Goal: Task Accomplishment & Management: Manage account settings

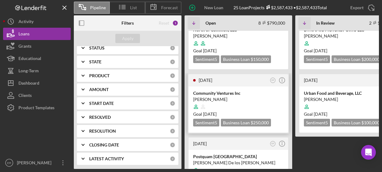
scroll to position [31, 0]
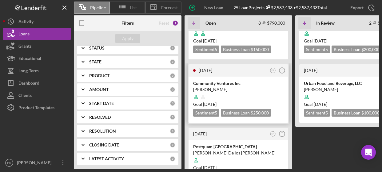
click at [243, 93] on div at bounding box center [238, 97] width 91 height 12
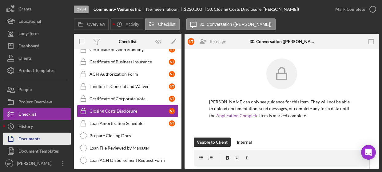
scroll to position [38, 0]
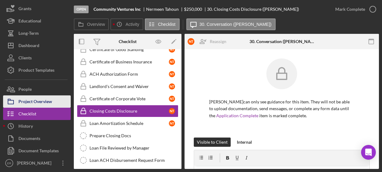
click at [34, 102] on div "Project Overview" at bounding box center [35, 102] width 34 height 14
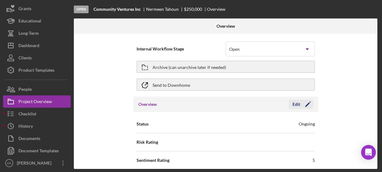
click at [255, 106] on div "Edit" at bounding box center [297, 104] width 8 height 9
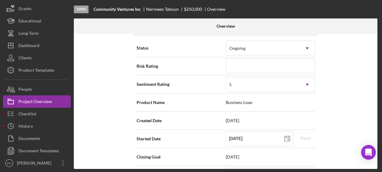
scroll to position [31, 0]
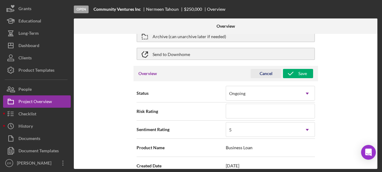
click at [255, 72] on div "Cancel" at bounding box center [266, 73] width 13 height 9
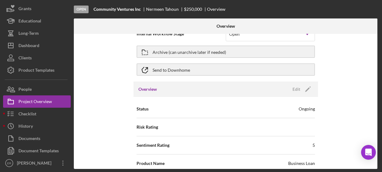
scroll to position [34, 0]
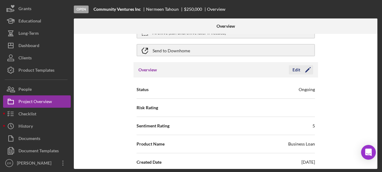
click at [255, 70] on div "Edit" at bounding box center [297, 69] width 8 height 9
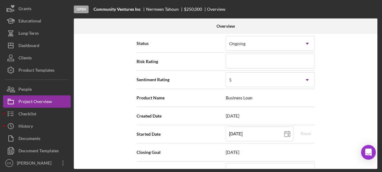
scroll to position [127, 0]
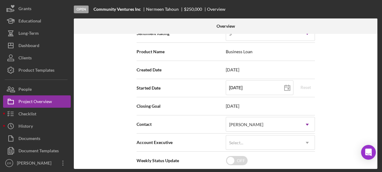
click at [255, 105] on span "[DATE]" at bounding box center [270, 106] width 89 height 5
click at [237, 107] on span "[DATE]" at bounding box center [270, 106] width 89 height 5
click at [223, 104] on span "Closing Goal" at bounding box center [181, 106] width 89 height 6
click at [230, 106] on span "[DATE]" at bounding box center [270, 106] width 89 height 5
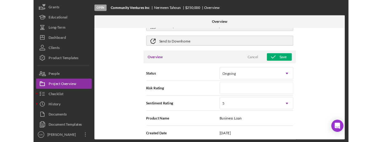
scroll to position [0, 0]
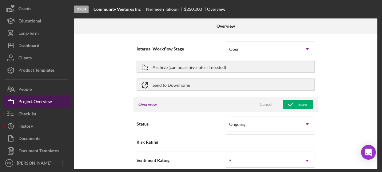
click at [37, 101] on div "Project Overview" at bounding box center [35, 102] width 34 height 14
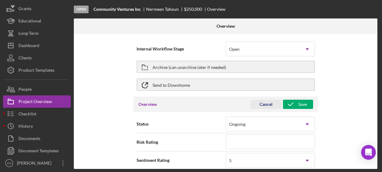
click at [255, 102] on div "Cancel" at bounding box center [266, 104] width 13 height 9
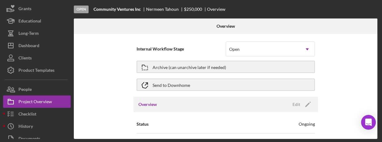
click at [112, 104] on div "Internal Workflow Stage Open Icon/Dropdown Arrow Archive (can unarchive later i…" at bounding box center [226, 86] width 304 height 105
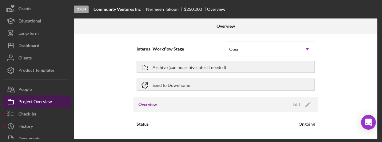
click at [36, 103] on div "Project Overview" at bounding box center [35, 102] width 34 height 14
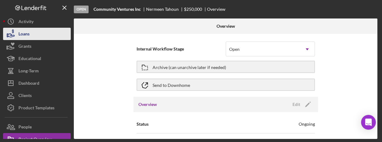
click at [50, 35] on button "Loans" at bounding box center [37, 34] width 68 height 12
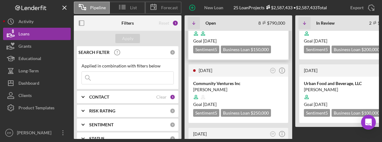
scroll to position [62, 0]
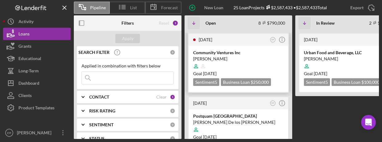
click at [247, 65] on div at bounding box center [238, 66] width 91 height 12
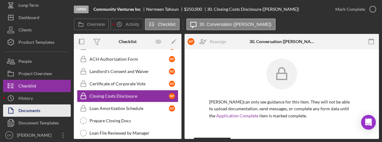
scroll to position [68, 0]
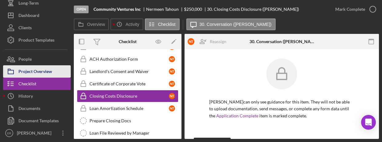
click at [54, 70] on button "Project Overview" at bounding box center [37, 71] width 68 height 12
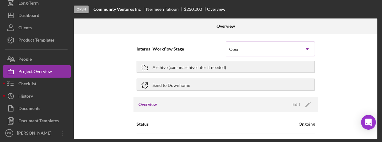
click at [255, 51] on div "Open" at bounding box center [263, 49] width 74 height 14
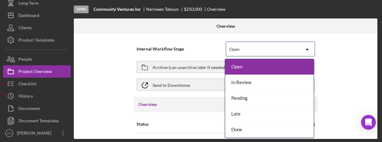
click at [255, 51] on div "Open" at bounding box center [263, 49] width 74 height 14
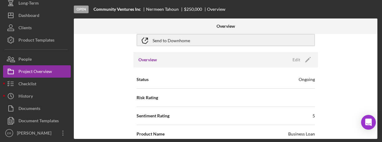
scroll to position [43, 0]
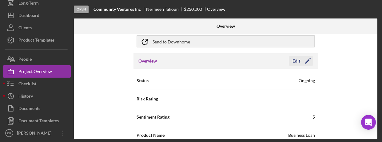
click at [255, 62] on icon "Icon/Edit" at bounding box center [307, 60] width 15 height 15
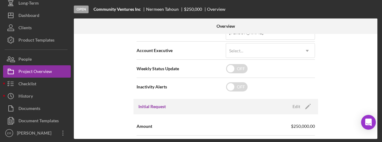
scroll to position [167, 0]
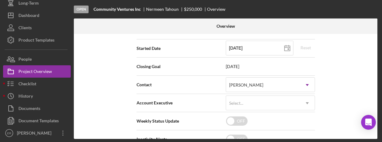
click at [255, 68] on span "[DATE]" at bounding box center [270, 66] width 89 height 5
click at [233, 67] on span "[DATE]" at bounding box center [270, 66] width 89 height 5
click at [222, 66] on span "Closing Goal" at bounding box center [181, 66] width 89 height 6
click at [89, 74] on div "Internal Workflow Stage Open Icon/Dropdown Arrow Archive (can unarchive later i…" at bounding box center [226, 86] width 304 height 105
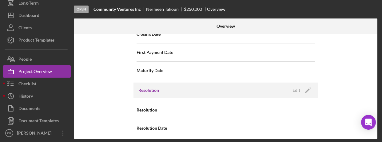
scroll to position [736, 0]
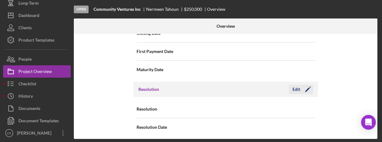
click at [255, 86] on div "Edit" at bounding box center [297, 89] width 8 height 9
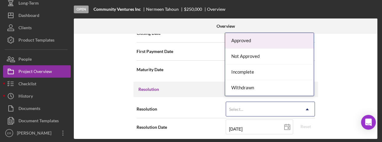
click at [255, 105] on div "Select..." at bounding box center [263, 109] width 74 height 14
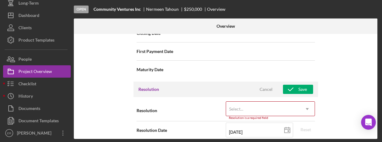
click at [255, 99] on div "Internal Workflow Stage Open Icon/Dropdown Arrow Archive (can unarchive later i…" at bounding box center [226, 86] width 304 height 105
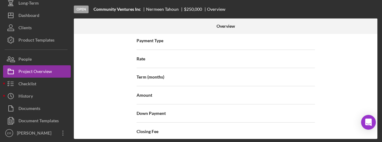
scroll to position [520, 0]
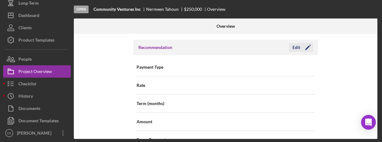
click at [255, 47] on icon "Icon/Edit" at bounding box center [307, 47] width 15 height 15
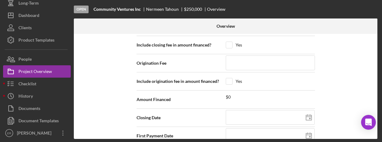
scroll to position [674, 0]
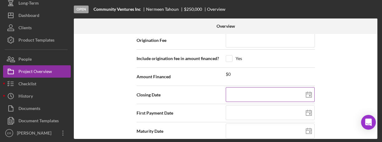
click at [255, 90] on icon at bounding box center [308, 94] width 15 height 15
type input "[DATE]"
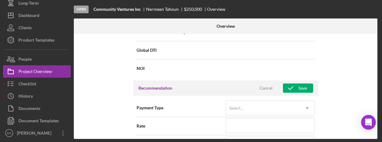
scroll to position [459, 0]
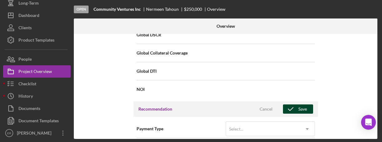
click at [255, 106] on div "Save" at bounding box center [303, 108] width 9 height 9
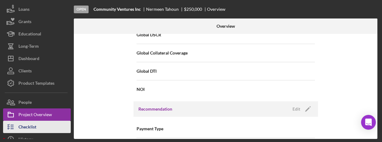
scroll to position [0, 0]
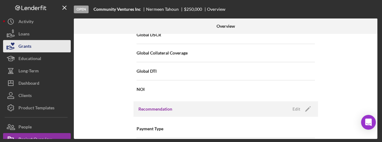
click at [40, 41] on button "Grants" at bounding box center [37, 46] width 68 height 12
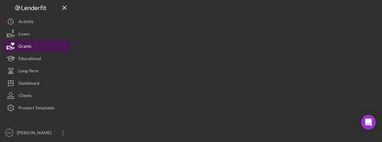
click at [40, 41] on button "Grants" at bounding box center [37, 46] width 68 height 12
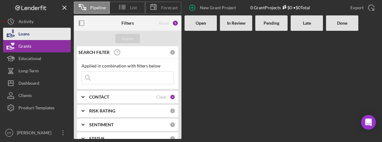
click at [40, 35] on button "Loans" at bounding box center [37, 34] width 68 height 12
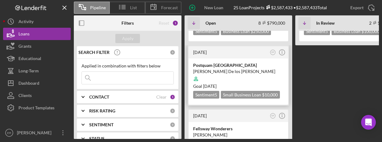
scroll to position [154, 0]
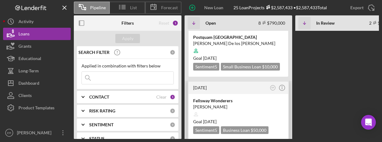
click at [243, 104] on div "[PERSON_NAME]" at bounding box center [238, 107] width 91 height 6
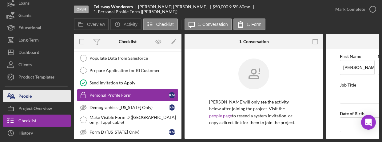
scroll to position [68, 0]
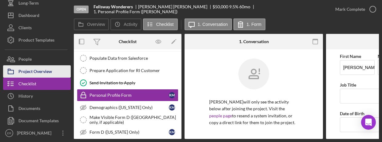
click at [49, 72] on div "Project Overview" at bounding box center [35, 72] width 34 height 14
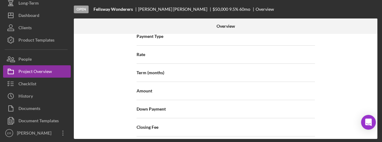
scroll to position [459, 0]
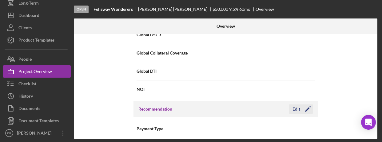
click at [255, 107] on div "Edit" at bounding box center [297, 108] width 8 height 9
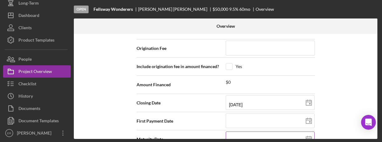
scroll to position [705, 0]
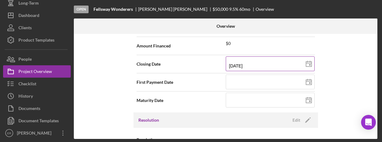
click at [255, 64] on rect at bounding box center [310, 65] width 2 height 2
type input "[DATE]"
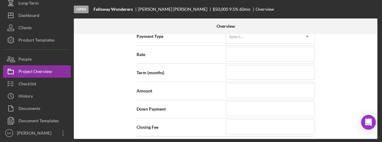
scroll to position [490, 0]
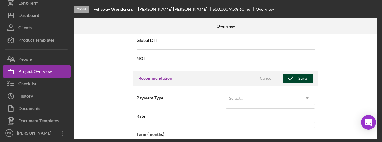
click at [255, 77] on icon "button" at bounding box center [290, 78] width 15 height 15
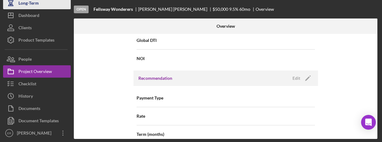
scroll to position [6, 0]
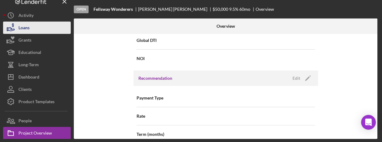
click at [61, 29] on button "Loans" at bounding box center [37, 28] width 68 height 12
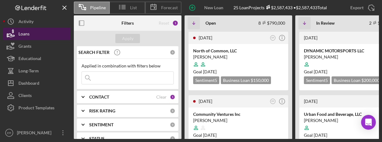
click at [55, 34] on button "Loans" at bounding box center [37, 34] width 68 height 12
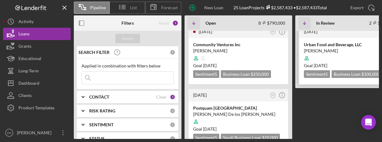
scroll to position [92, 0]
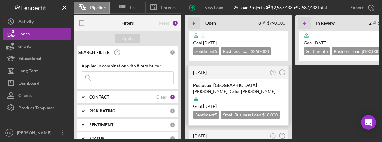
click at [250, 92] on div "[PERSON_NAME] De los [PERSON_NAME]" at bounding box center [238, 91] width 91 height 6
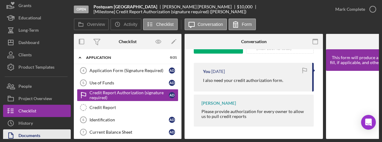
scroll to position [68, 0]
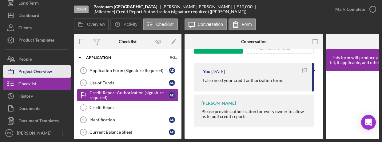
click at [39, 69] on div "Project Overview" at bounding box center [35, 72] width 34 height 14
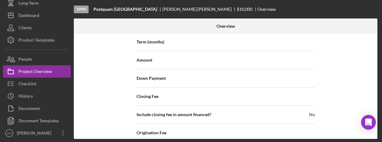
scroll to position [520, 0]
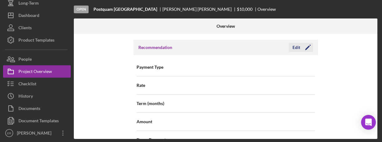
click at [255, 47] on div "Edit" at bounding box center [297, 47] width 8 height 9
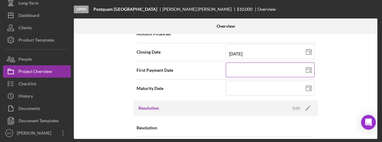
scroll to position [705, 0]
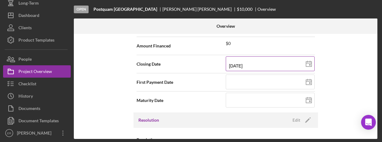
click at [255, 60] on input "[DATE]" at bounding box center [270, 63] width 89 height 15
click at [255, 63] on line at bounding box center [309, 63] width 6 height 0
type input "[DATE]"
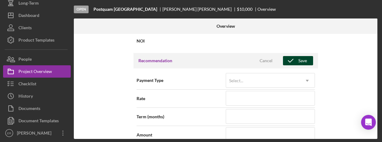
scroll to position [490, 0]
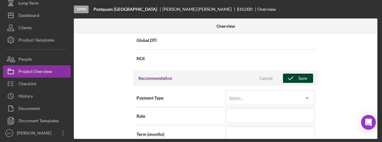
click at [255, 79] on icon "button" at bounding box center [290, 78] width 15 height 15
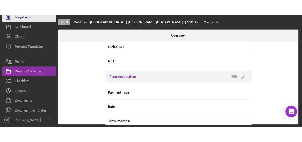
scroll to position [0, 0]
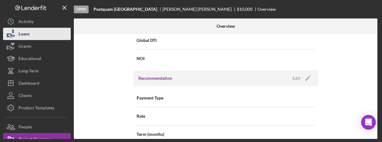
click at [39, 32] on button "Loans" at bounding box center [37, 34] width 68 height 12
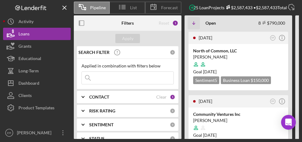
click at [87, 36] on div "Apply" at bounding box center [128, 38] width 108 height 15
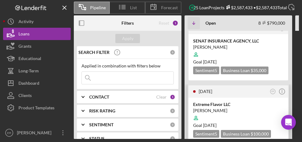
scroll to position [246, 0]
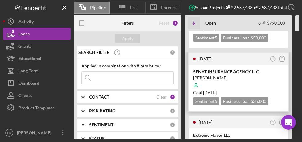
click at [238, 79] on div at bounding box center [238, 85] width 91 height 12
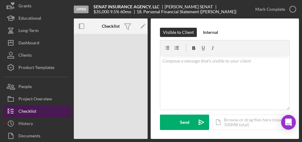
scroll to position [68, 0]
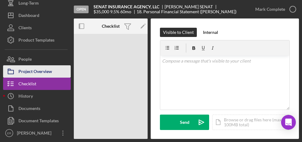
drag, startPoint x: 92, startPoint y: 61, endPoint x: 69, endPoint y: 75, distance: 26.5
click at [92, 61] on div "Open SENAT INSURANCE AGENCY, LLC [PERSON_NAME] $35,000 $35,000 9.5 % 60 mo 18. …" at bounding box center [111, 86] width 74 height 105
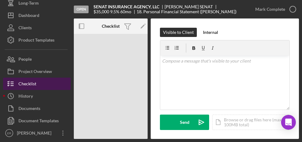
click at [53, 82] on button "Checklist" at bounding box center [37, 84] width 68 height 12
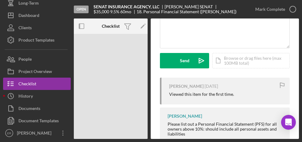
scroll to position [79, 0]
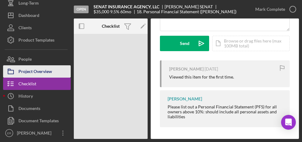
click at [28, 69] on div "Project Overview" at bounding box center [35, 72] width 34 height 14
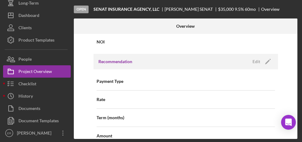
scroll to position [493, 0]
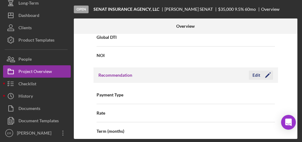
click at [253, 74] on div "Edit" at bounding box center [257, 75] width 8 height 9
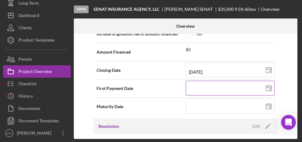
scroll to position [674, 0]
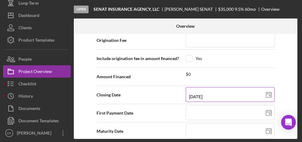
click at [255, 92] on icon at bounding box center [268, 94] width 15 height 15
type input "[DATE]"
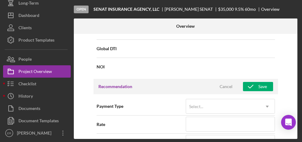
scroll to position [459, 0]
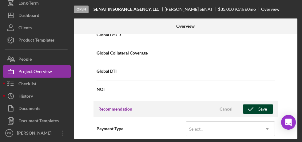
click at [249, 105] on icon "button" at bounding box center [250, 108] width 15 height 15
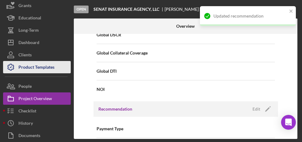
scroll to position [0, 0]
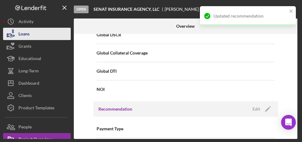
click at [38, 37] on button "Loans" at bounding box center [37, 34] width 68 height 12
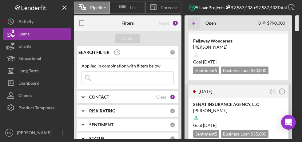
scroll to position [277, 0]
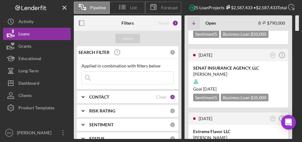
click at [108, 77] on input at bounding box center [128, 78] width 92 height 12
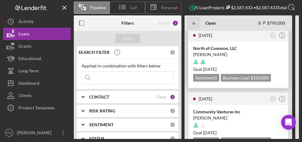
scroll to position [0, 0]
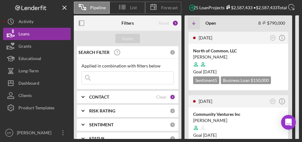
drag, startPoint x: 296, startPoint y: 78, endPoint x: 296, endPoint y: 95, distance: 17.5
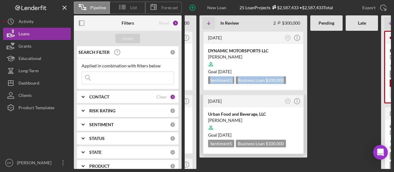
scroll to position [0, 95]
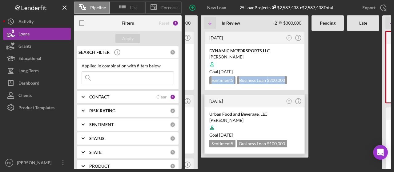
click at [244, 119] on div "[PERSON_NAME]" at bounding box center [254, 120] width 91 height 6
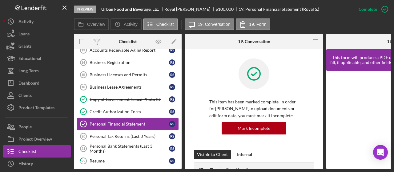
scroll to position [216, 0]
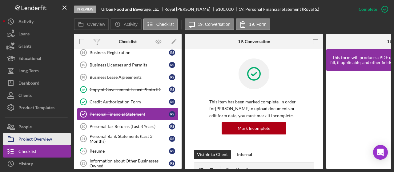
click at [38, 139] on div "Project Overview" at bounding box center [35, 140] width 34 height 14
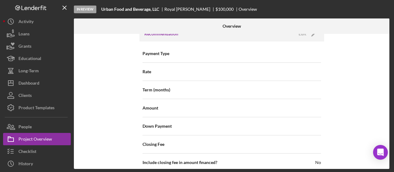
scroll to position [585, 0]
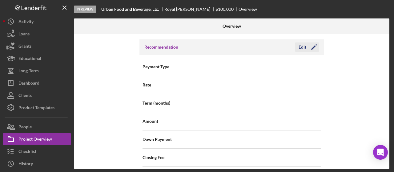
click at [255, 45] on div "Edit" at bounding box center [303, 46] width 8 height 9
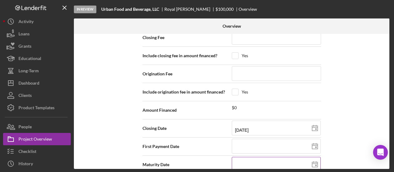
scroll to position [739, 0]
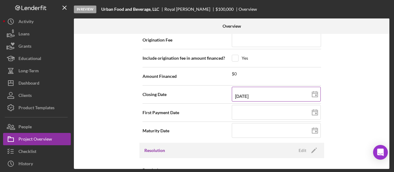
click at [255, 91] on icon at bounding box center [314, 94] width 15 height 15
type input "[DATE]"
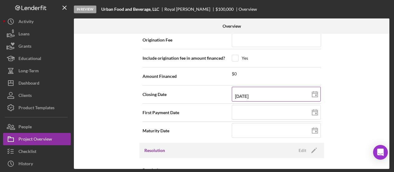
type input "[DATE]"
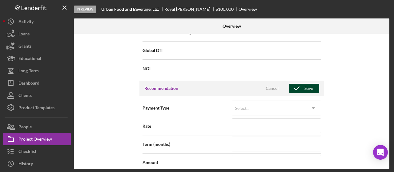
scroll to position [493, 0]
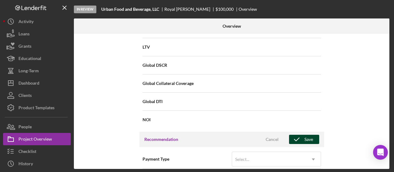
click at [255, 137] on icon "button" at bounding box center [296, 139] width 15 height 15
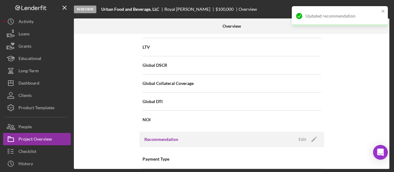
click at [110, 86] on div "Internal Workflow Stage In Review Icon/Dropdown Arrow Archive (can unarchive la…" at bounding box center [232, 101] width 316 height 135
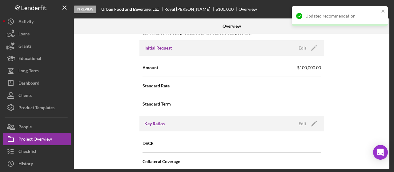
scroll to position [369, 0]
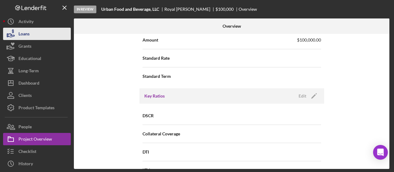
click at [28, 35] on div "Loans" at bounding box center [23, 35] width 11 height 14
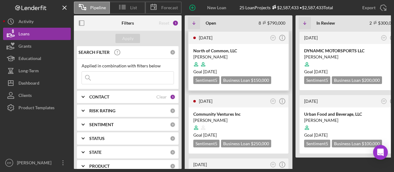
click at [236, 62] on div at bounding box center [238, 64] width 91 height 12
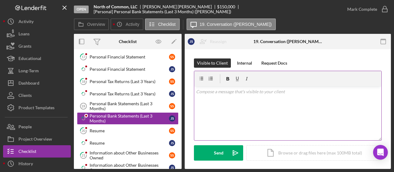
scroll to position [350, 0]
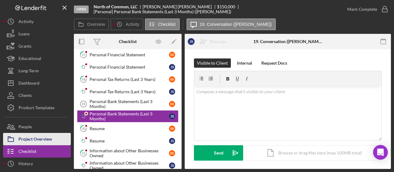
click at [36, 139] on div "Project Overview" at bounding box center [35, 140] width 34 height 14
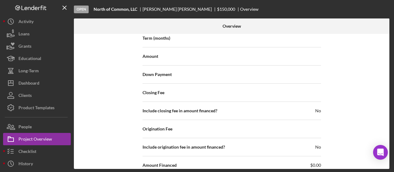
scroll to position [616, 0]
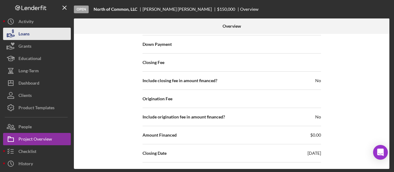
click at [40, 31] on button "Loans" at bounding box center [37, 34] width 68 height 12
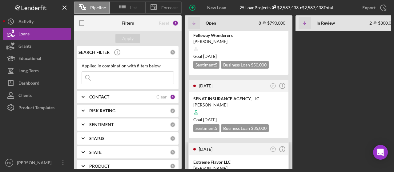
scroll to position [277, 0]
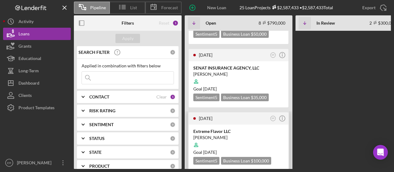
click at [238, 139] on div at bounding box center [238, 145] width 91 height 12
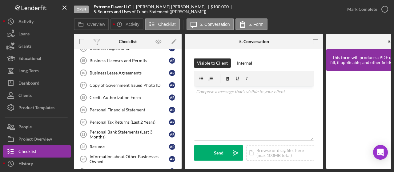
scroll to position [262, 0]
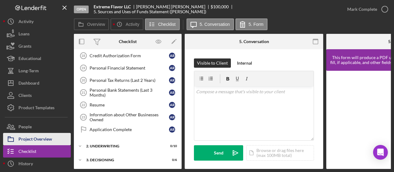
click at [33, 141] on div "Project Overview" at bounding box center [35, 140] width 34 height 14
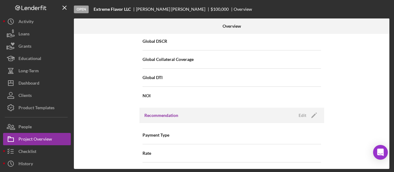
scroll to position [554, 0]
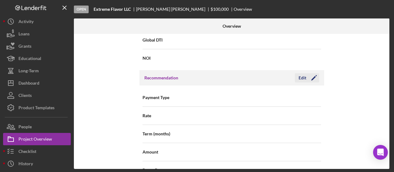
click at [255, 75] on div "Edit" at bounding box center [303, 77] width 8 height 9
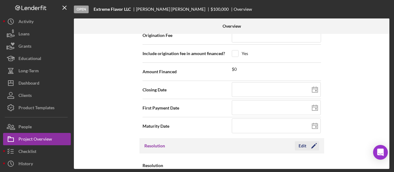
scroll to position [770, 0]
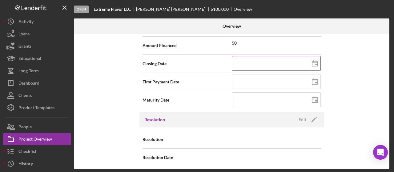
click at [255, 61] on icon at bounding box center [314, 63] width 15 height 15
type input "[DATE]"
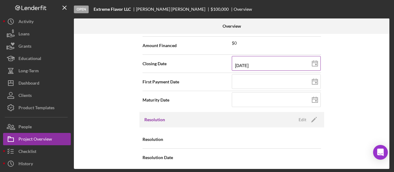
type input "[DATE]"
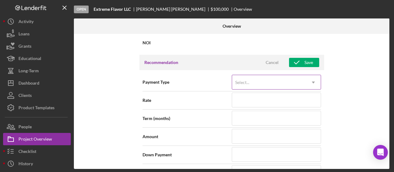
scroll to position [554, 0]
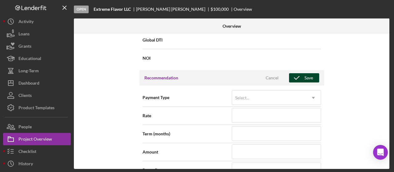
click at [255, 77] on div "Save" at bounding box center [308, 77] width 9 height 9
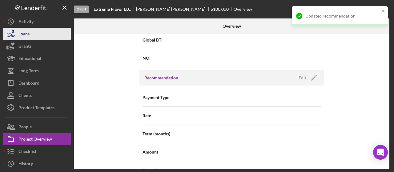
click at [35, 33] on button "Loans" at bounding box center [37, 34] width 68 height 12
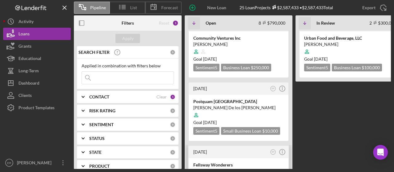
scroll to position [31, 0]
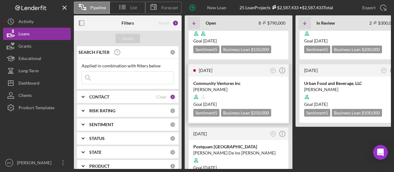
click at [255, 87] on div "[PERSON_NAME]" at bounding box center [238, 90] width 91 height 6
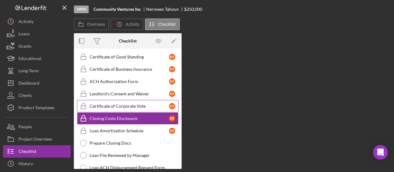
scroll to position [89, 0]
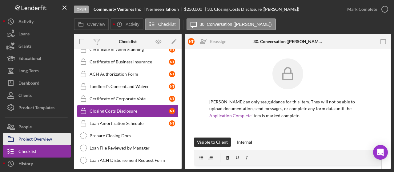
click at [34, 136] on div "Project Overview" at bounding box center [35, 140] width 34 height 14
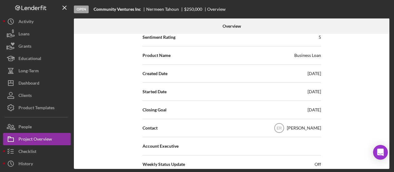
scroll to position [62, 0]
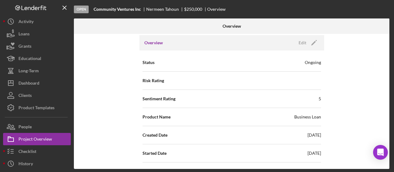
click at [255, 62] on div "Ongoing" at bounding box center [313, 62] width 16 height 6
click at [255, 46] on div "Edit" at bounding box center [303, 42] width 8 height 9
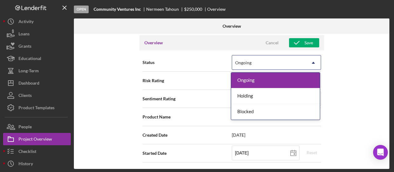
click at [255, 58] on icon "Icon/Dropdown Arrow" at bounding box center [313, 62] width 15 height 15
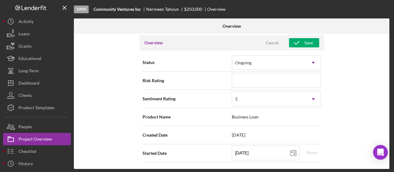
click at [255, 60] on div "Internal Workflow Stage Open Icon/Dropdown Arrow Archive (can unarchive later i…" at bounding box center [232, 101] width 316 height 135
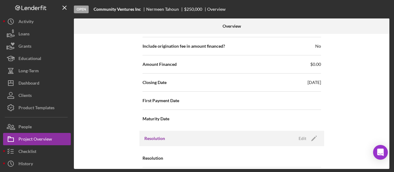
scroll to position [706, 0]
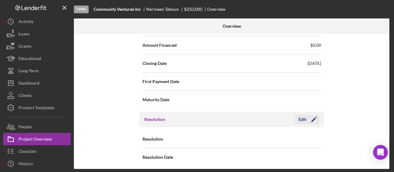
click at [255, 117] on icon "Icon/Edit" at bounding box center [313, 119] width 15 height 15
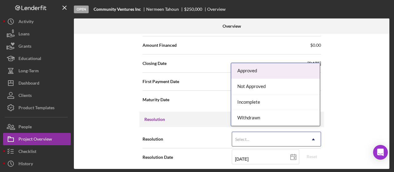
click at [255, 140] on icon "Icon/Dropdown Arrow" at bounding box center [313, 139] width 15 height 15
click at [255, 128] on div "Internal Workflow Stage Open Icon/Dropdown Arrow Archive (can unarchive later i…" at bounding box center [232, 101] width 316 height 135
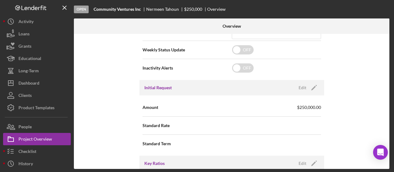
scroll to position [216, 0]
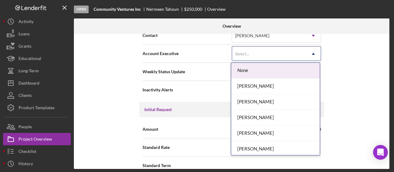
click at [255, 55] on icon "Icon/Dropdown Arrow" at bounding box center [313, 53] width 15 height 15
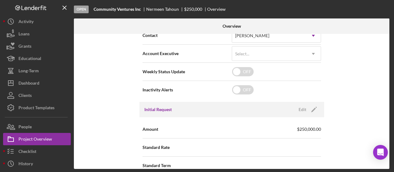
click at [255, 72] on div "Internal Workflow Stage Open Icon/Dropdown Arrow Archive (can unarchive later i…" at bounding box center [232, 101] width 316 height 135
drag, startPoint x: 387, startPoint y: 81, endPoint x: 387, endPoint y: 76, distance: 4.9
click at [255, 76] on div "Internal Workflow Stage Open Icon/Dropdown Arrow Archive (can unarchive later i…" at bounding box center [232, 101] width 316 height 135
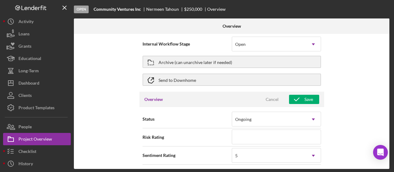
scroll to position [0, 0]
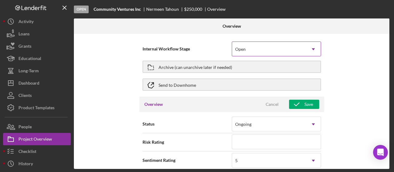
click at [255, 48] on div "Open" at bounding box center [269, 49] width 74 height 14
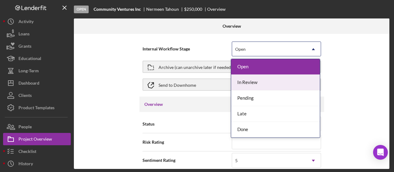
click at [255, 78] on div "In Review" at bounding box center [275, 83] width 89 height 16
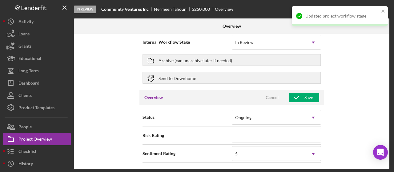
scroll to position [31, 0]
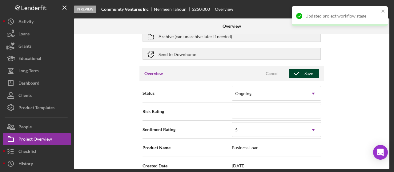
click at [255, 74] on polyline "button" at bounding box center [296, 73] width 5 height 3
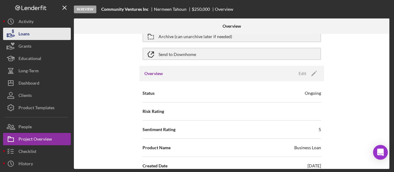
click at [37, 31] on button "Loans" at bounding box center [37, 34] width 68 height 12
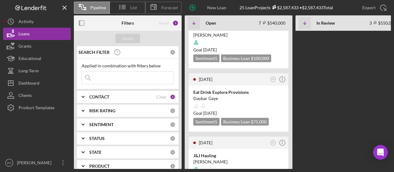
scroll to position [369, 0]
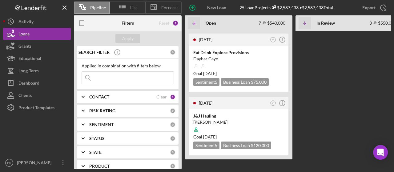
click at [255, 105] on div "[DATE] ER Icon/Info North of Common, LLC [PERSON_NAME] Goal [DATE] Sentiment 5 …" at bounding box center [386, 100] width 403 height 138
